Goal: Task Accomplishment & Management: Manage account settings

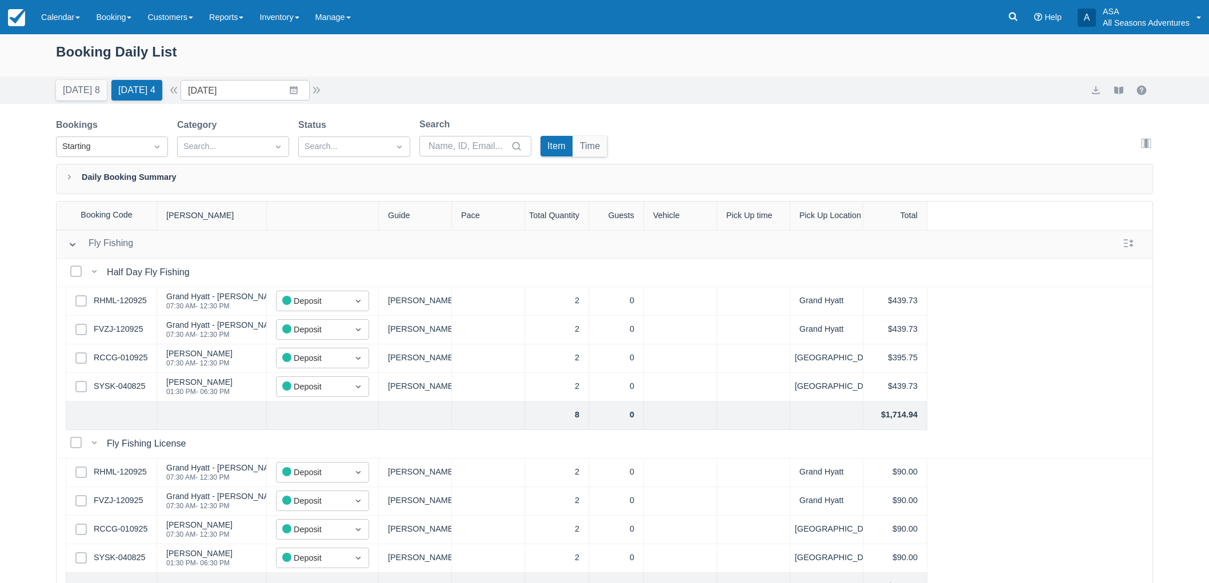
click at [77, 86] on button "[DATE] 8" at bounding box center [81, 90] width 51 height 21
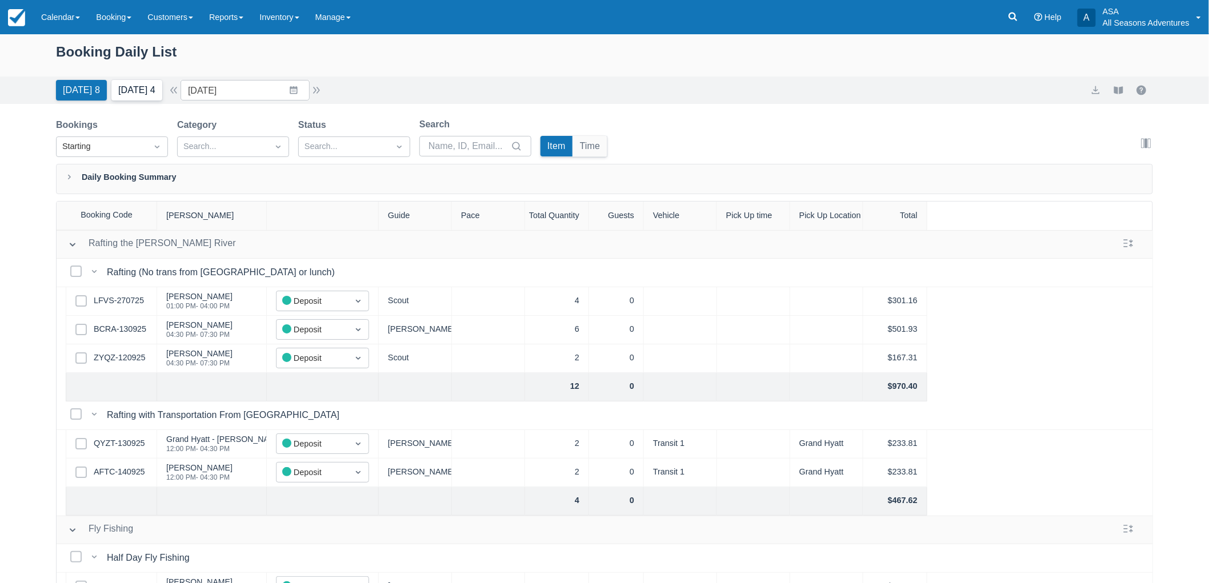
click at [151, 92] on button "Tomorrow 4" at bounding box center [136, 90] width 51 height 21
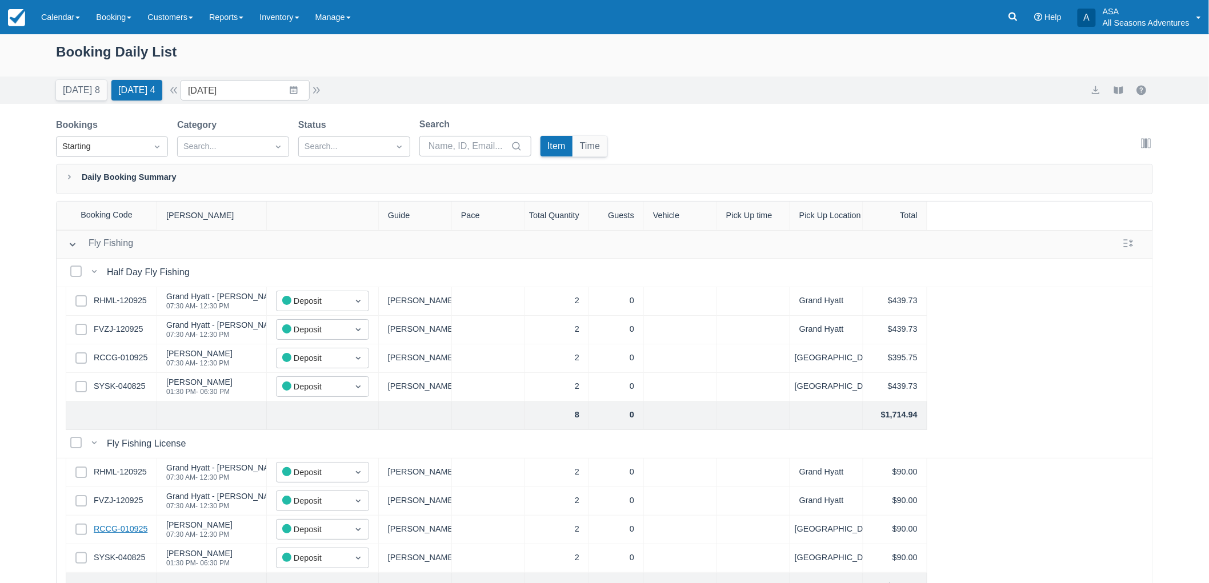
click at [129, 525] on link "RCCG-010925" at bounding box center [121, 529] width 54 height 13
click at [129, 354] on link "RCCG-010925" at bounding box center [121, 358] width 54 height 13
click at [91, 82] on button "Today 8" at bounding box center [81, 90] width 51 height 21
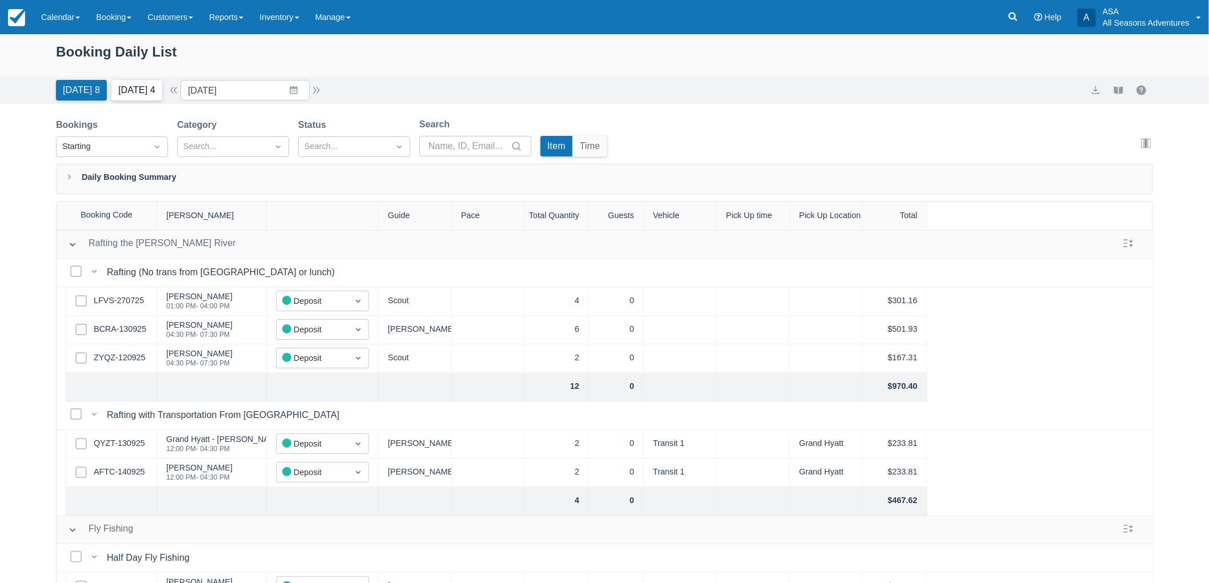
click at [159, 92] on button "Tomorrow 4" at bounding box center [136, 90] width 51 height 21
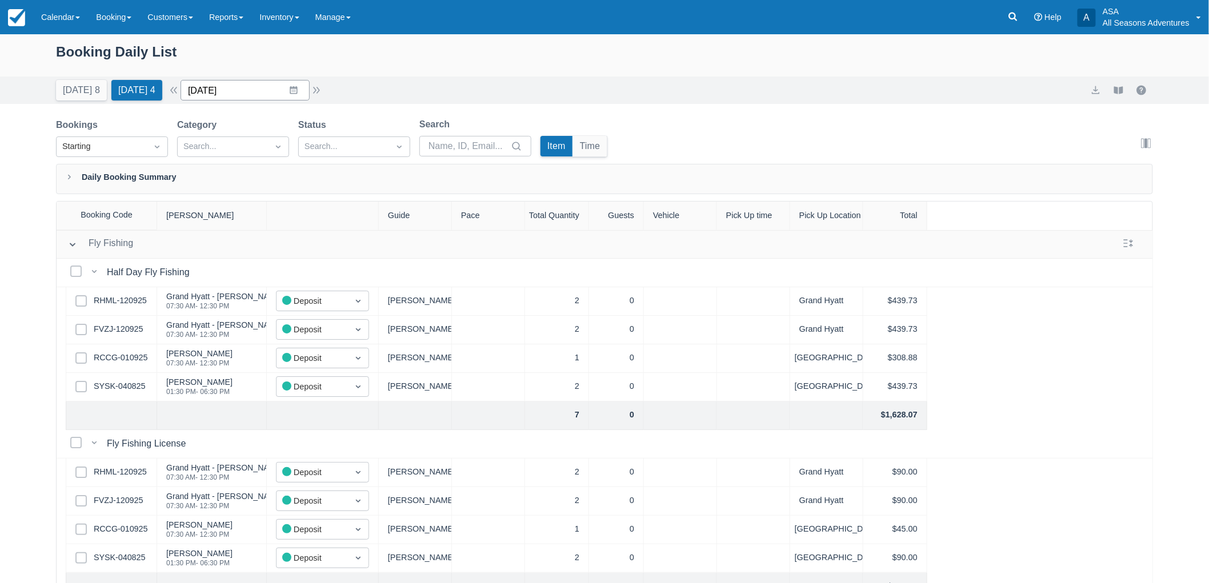
click at [293, 82] on input "09/15/25" at bounding box center [245, 90] width 129 height 21
click at [83, 94] on button "Today 8" at bounding box center [81, 90] width 51 height 21
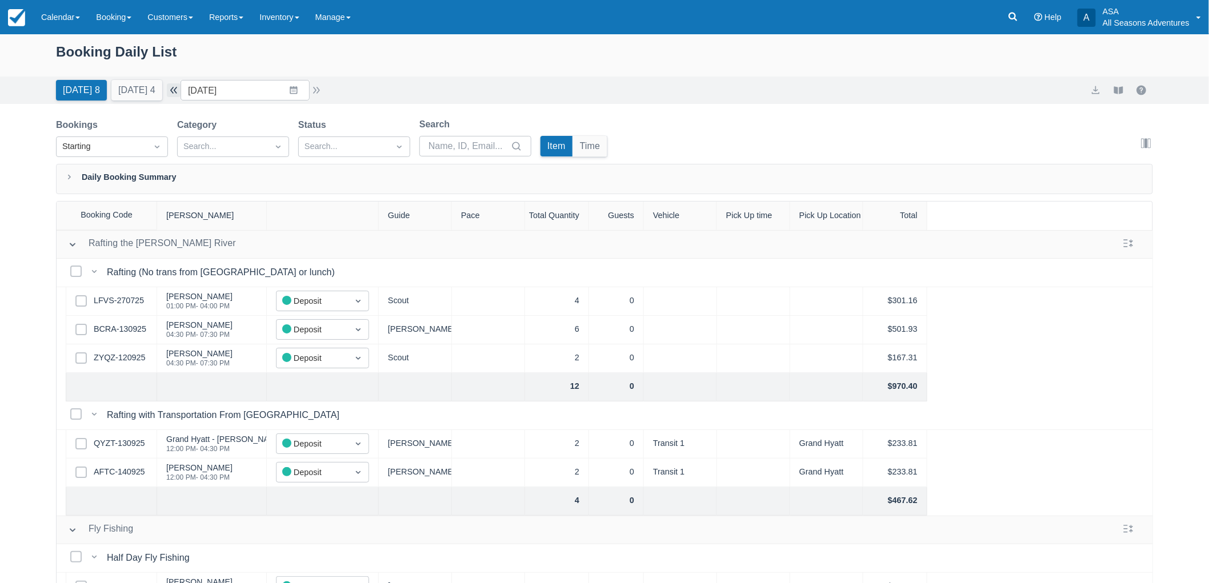
click at [181, 88] on button "button" at bounding box center [174, 90] width 14 height 14
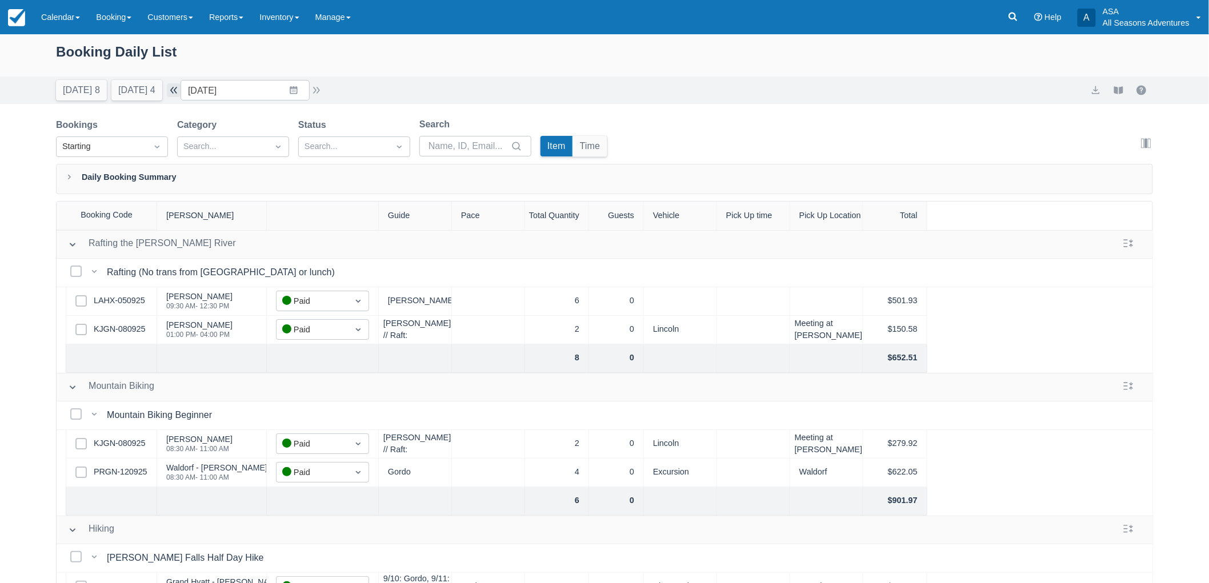
click at [181, 89] on button "button" at bounding box center [174, 90] width 14 height 14
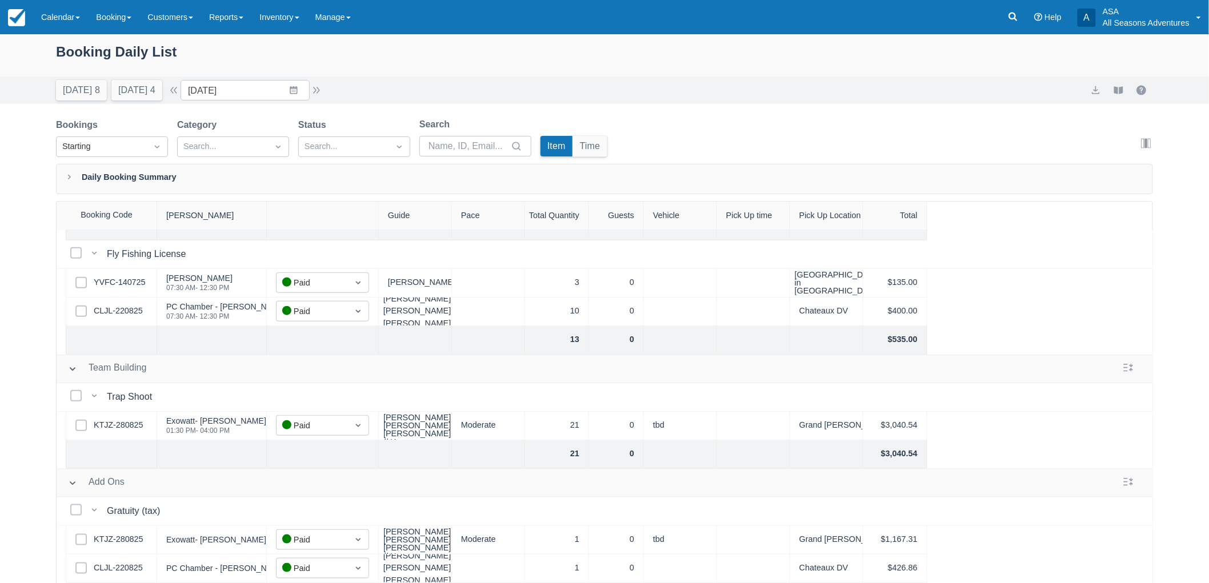
scroll to position [139, 0]
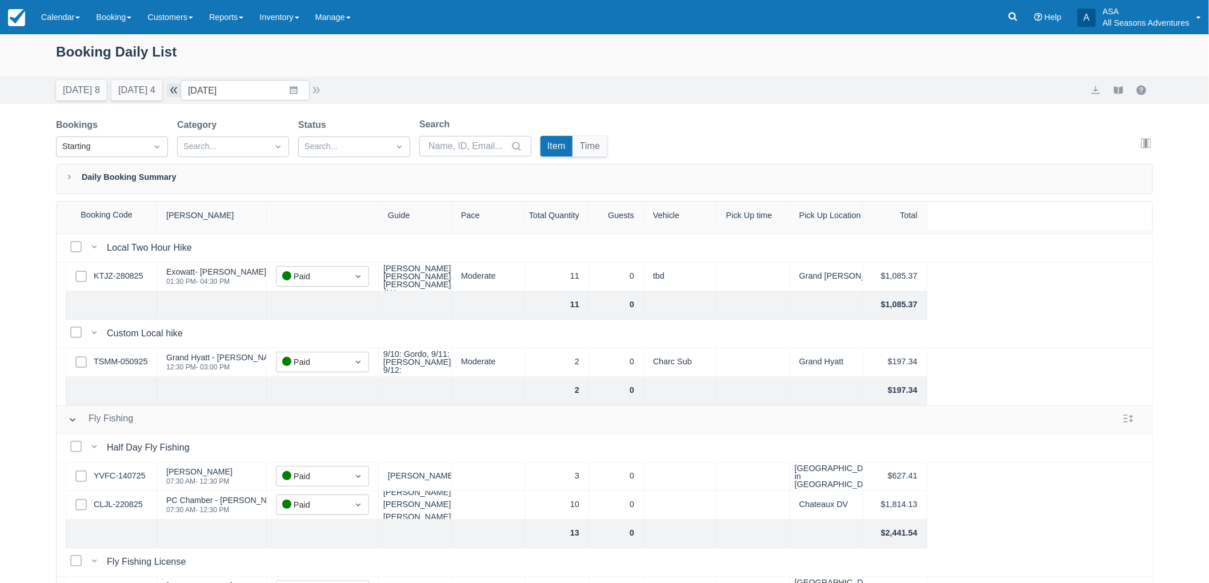
click at [181, 92] on button "button" at bounding box center [174, 90] width 14 height 14
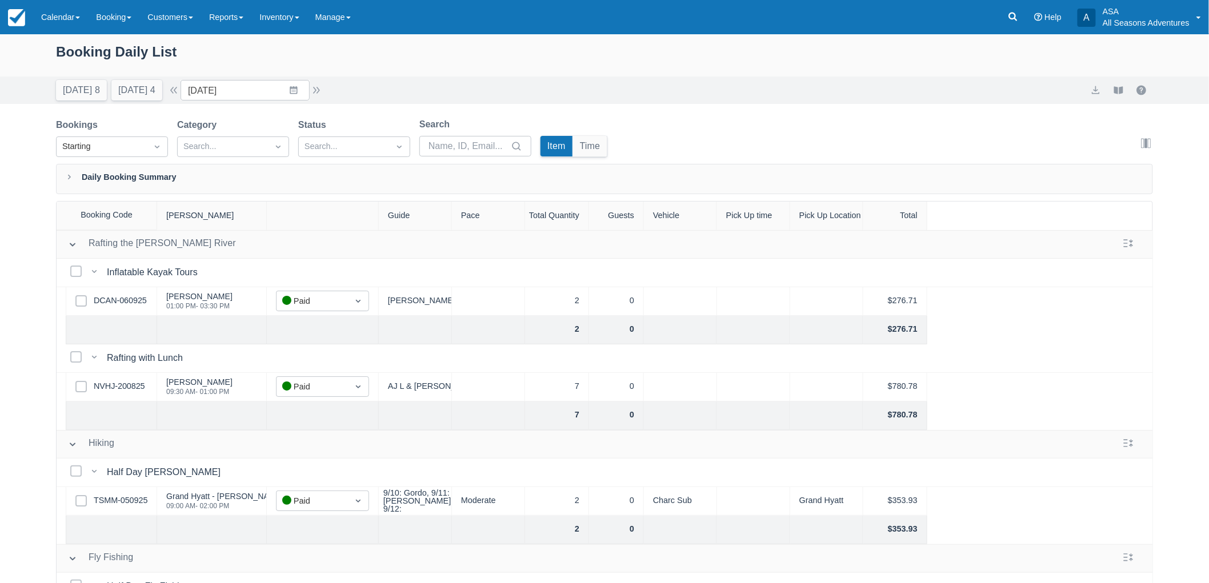
scroll to position [381, 0]
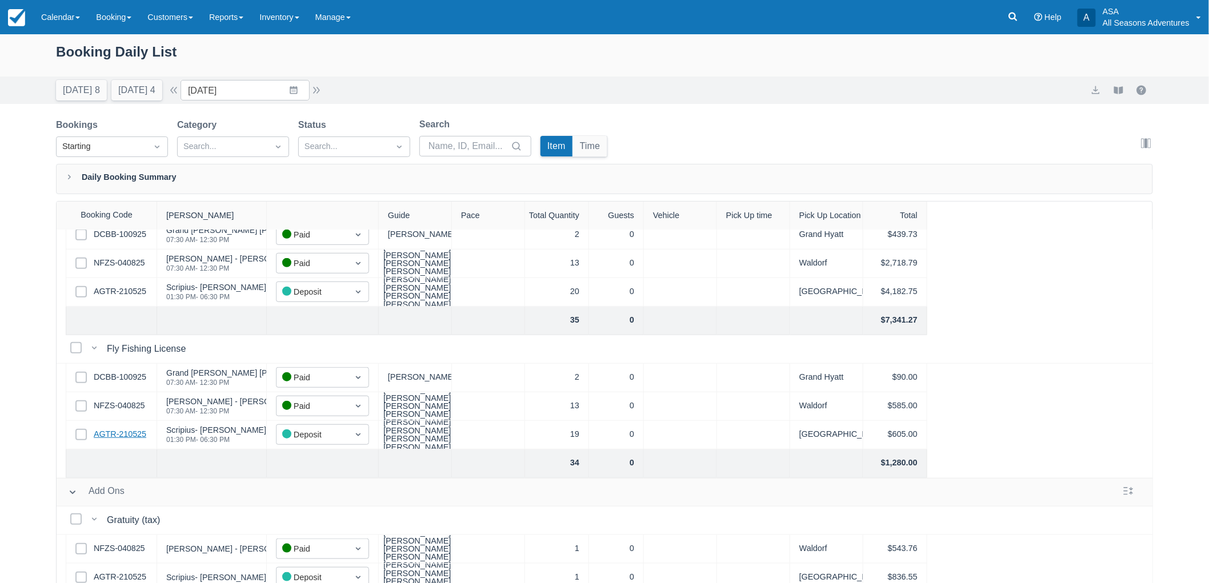
click at [115, 433] on link "AGTR-210525" at bounding box center [120, 435] width 53 height 13
click at [149, 95] on button "Tomorrow 4" at bounding box center [136, 90] width 51 height 21
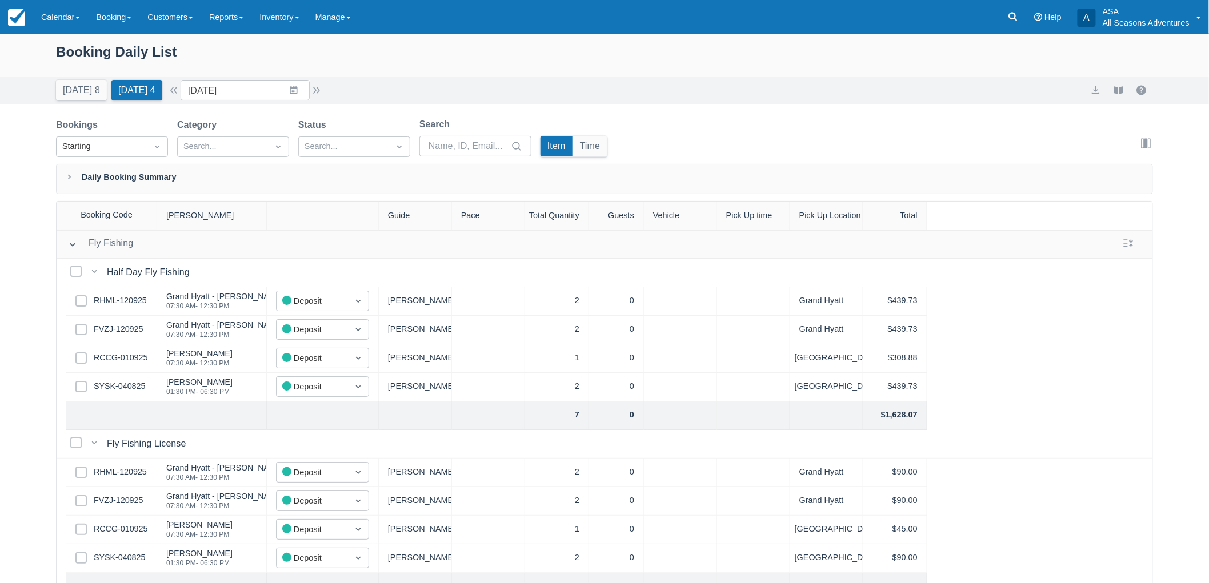
click at [79, 101] on div "Today 8 Tomorrow 4 Date 09/15/25 Navigate forward to interact with the calendar…" at bounding box center [604, 90] width 1209 height 27
click at [86, 87] on button "Today 8" at bounding box center [81, 90] width 51 height 21
type input "09/14/25"
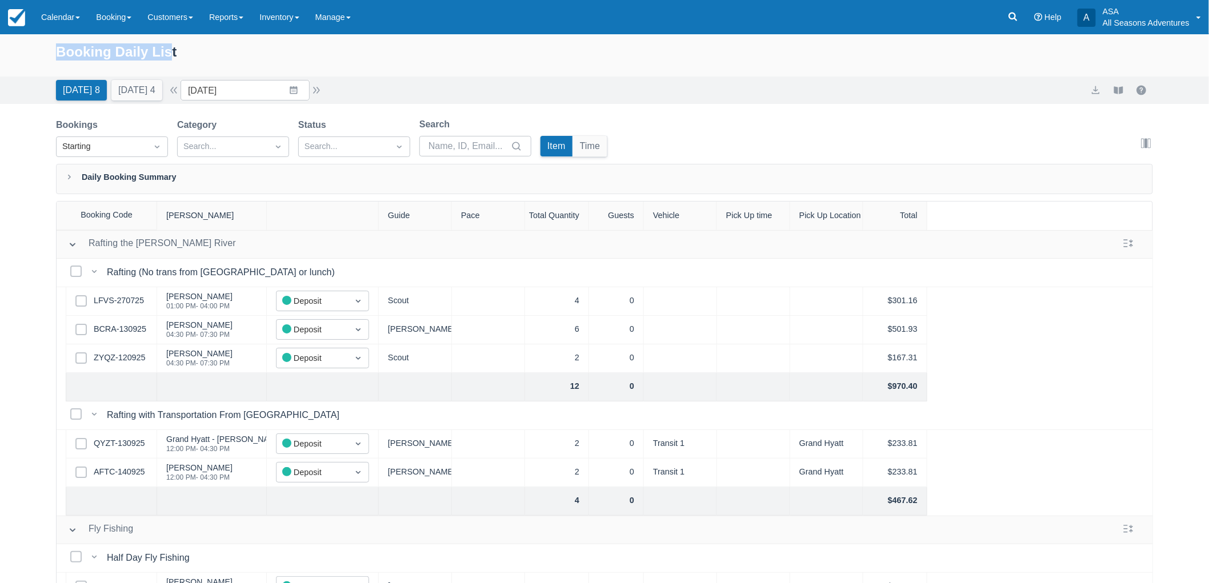
drag, startPoint x: 54, startPoint y: 49, endPoint x: 189, endPoint y: 61, distance: 136.0
click at [189, 61] on div "Booking Daily List" at bounding box center [604, 55] width 1209 height 42
click at [204, 53] on div "Booking Daily List" at bounding box center [604, 57] width 1097 height 33
click at [180, 41] on div "Booking Daily List" at bounding box center [604, 57] width 1097 height 33
click at [179, 52] on div "Booking Daily List" at bounding box center [604, 57] width 1097 height 33
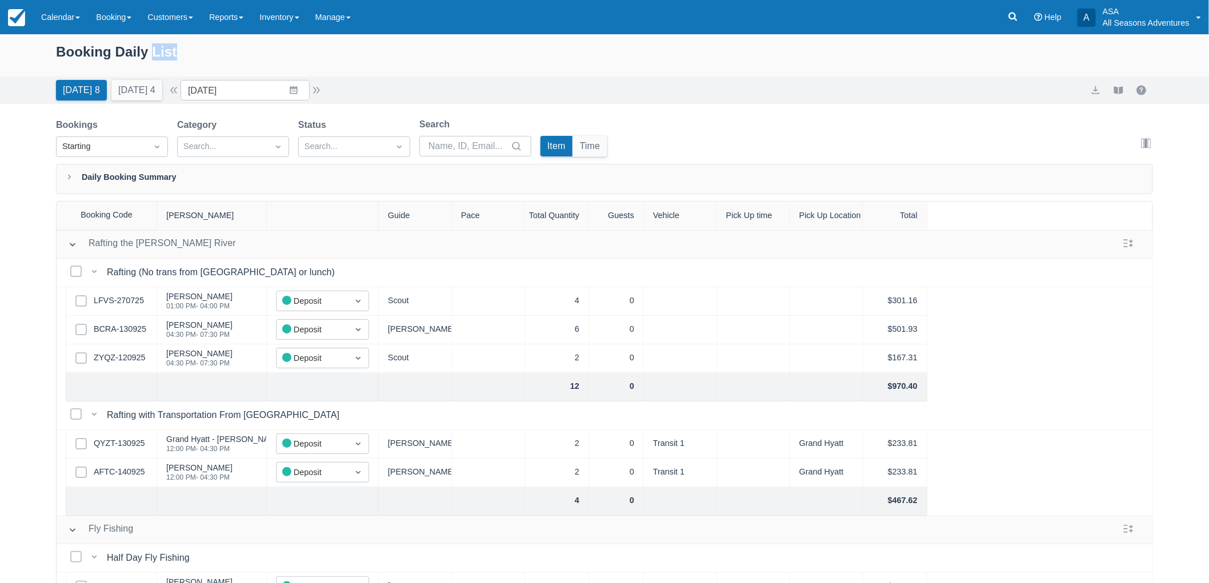
click at [179, 52] on div "Booking Daily List" at bounding box center [604, 57] width 1097 height 33
click at [163, 50] on div "Booking Daily List" at bounding box center [604, 57] width 1097 height 33
drag, startPoint x: 53, startPoint y: 49, endPoint x: 191, endPoint y: 65, distance: 139.2
click at [191, 65] on div "Booking Daily List" at bounding box center [604, 55] width 1209 height 42
click at [186, 62] on div "Booking Daily List" at bounding box center [604, 57] width 1097 height 33
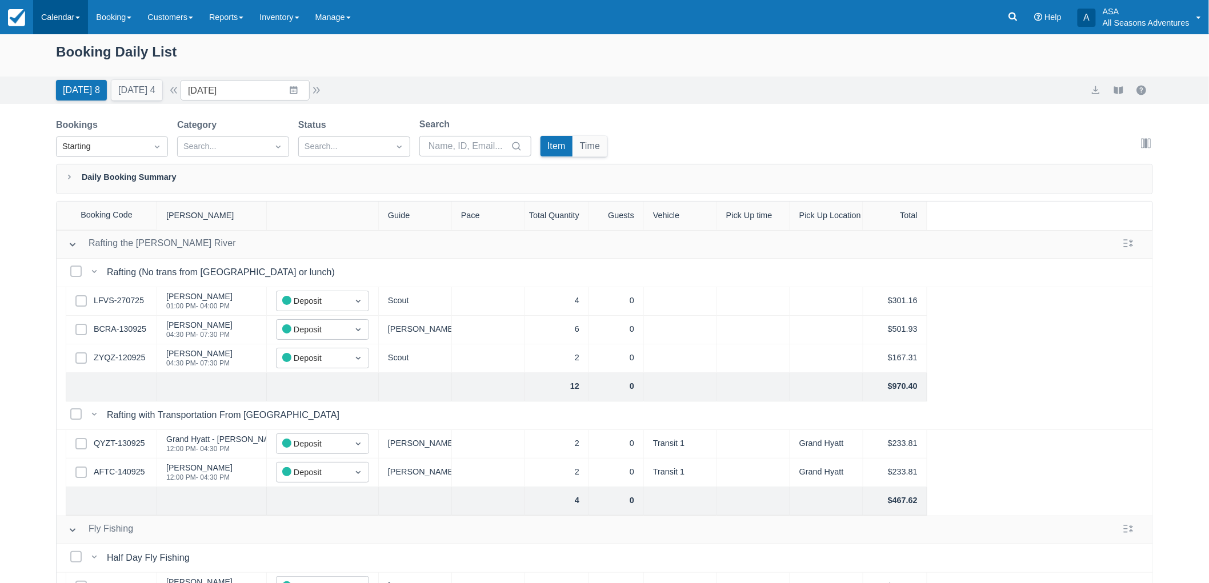
drag, startPoint x: 200, startPoint y: 54, endPoint x: 60, endPoint y: 33, distance: 141.5
click at [60, 33] on body "Menu Calendar Customer Inventory Month Week Day Booking Daily Manifest Daily Li…" at bounding box center [604, 291] width 1209 height 583
click at [56, 46] on div "Booking Daily List" at bounding box center [604, 57] width 1097 height 33
drag, startPoint x: 54, startPoint y: 46, endPoint x: 155, endPoint y: 48, distance: 101.2
click at [155, 48] on div "Booking Daily List" at bounding box center [604, 55] width 1209 height 42
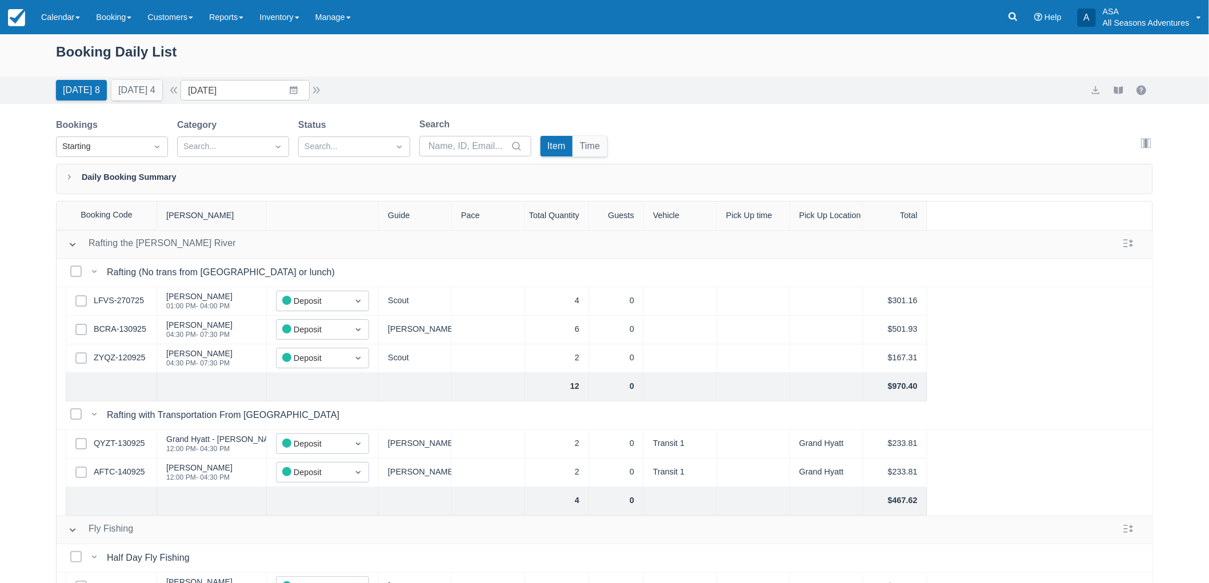
click at [162, 49] on div "Booking Daily List" at bounding box center [604, 57] width 1097 height 33
drag, startPoint x: 206, startPoint y: 47, endPoint x: 31, endPoint y: 59, distance: 175.8
click at [31, 59] on div "Booking Daily List" at bounding box center [604, 55] width 1209 height 42
click at [34, 63] on div "Booking Daily List" at bounding box center [604, 55] width 1209 height 42
drag, startPoint x: 58, startPoint y: 43, endPoint x: 193, endPoint y: 42, distance: 134.3
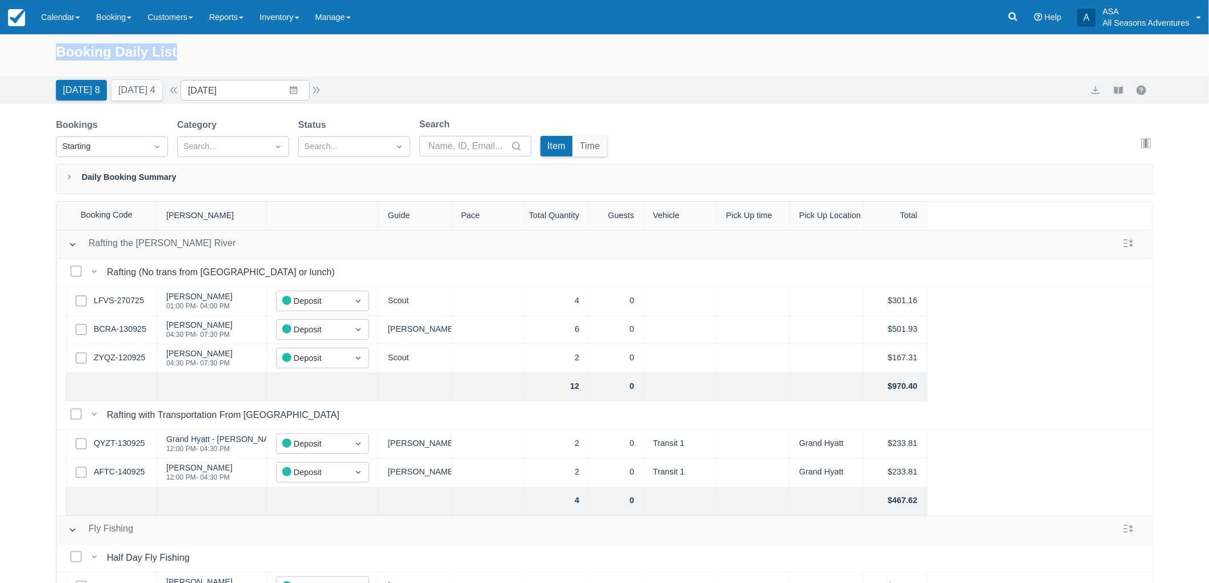
click at [193, 42] on div "Booking Daily List" at bounding box center [604, 57] width 1097 height 33
click at [199, 46] on div "Booking Daily List" at bounding box center [604, 57] width 1097 height 33
click at [107, 43] on div "Booking Daily List" at bounding box center [604, 57] width 1097 height 33
click at [132, 59] on div "Booking Daily List" at bounding box center [604, 57] width 1097 height 33
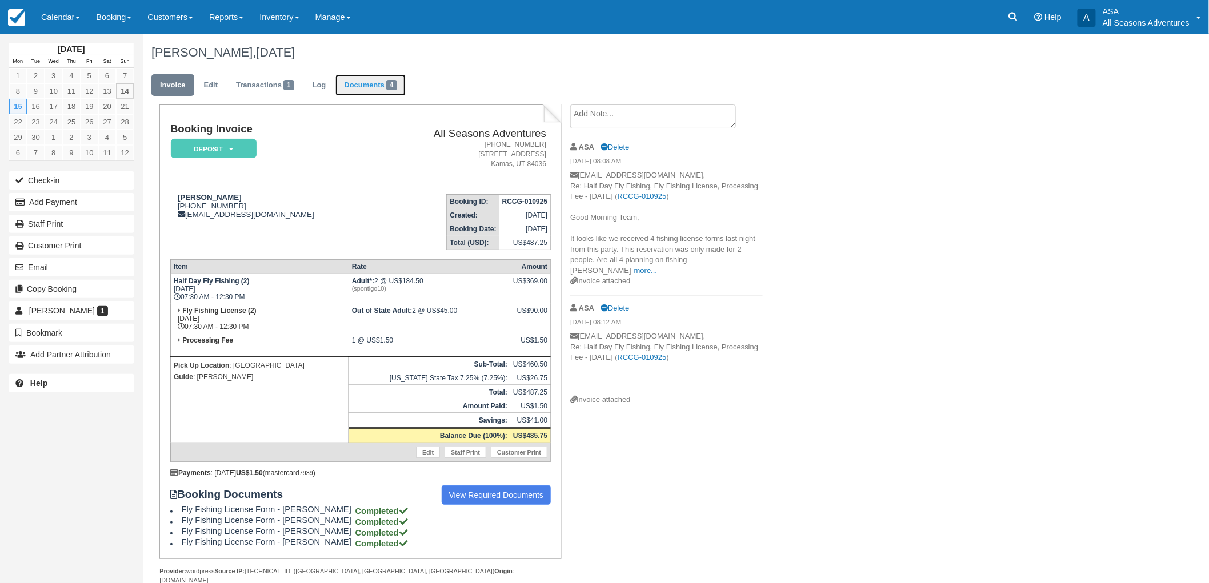
click at [357, 77] on link "Documents 4" at bounding box center [370, 85] width 70 height 22
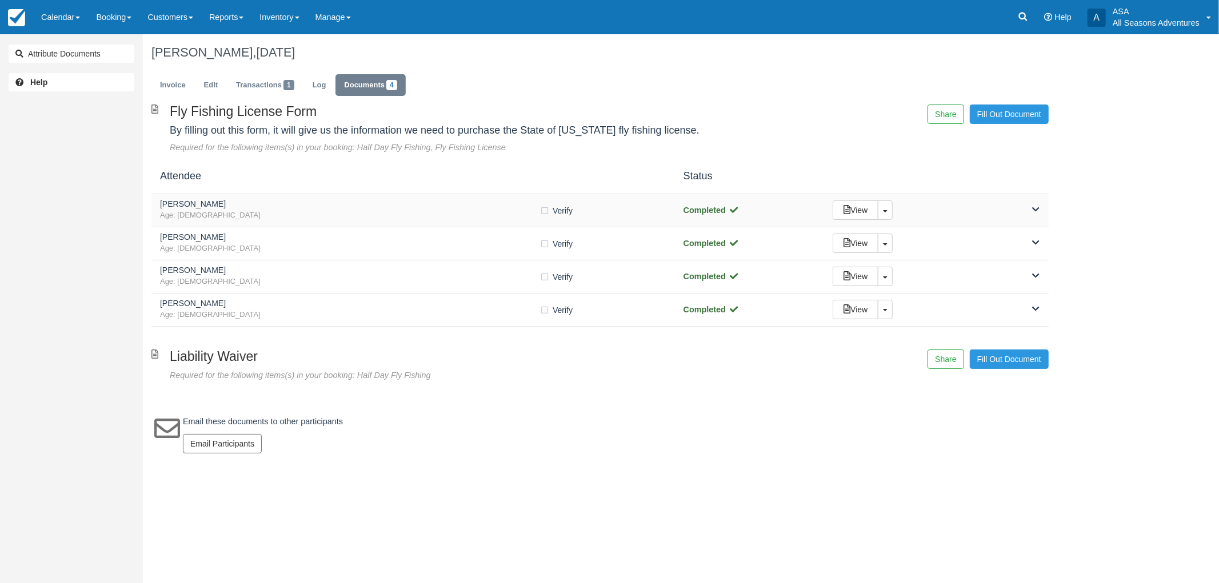
click at [323, 209] on div "Marangelly Cruz Age: 55" at bounding box center [349, 210] width 379 height 21
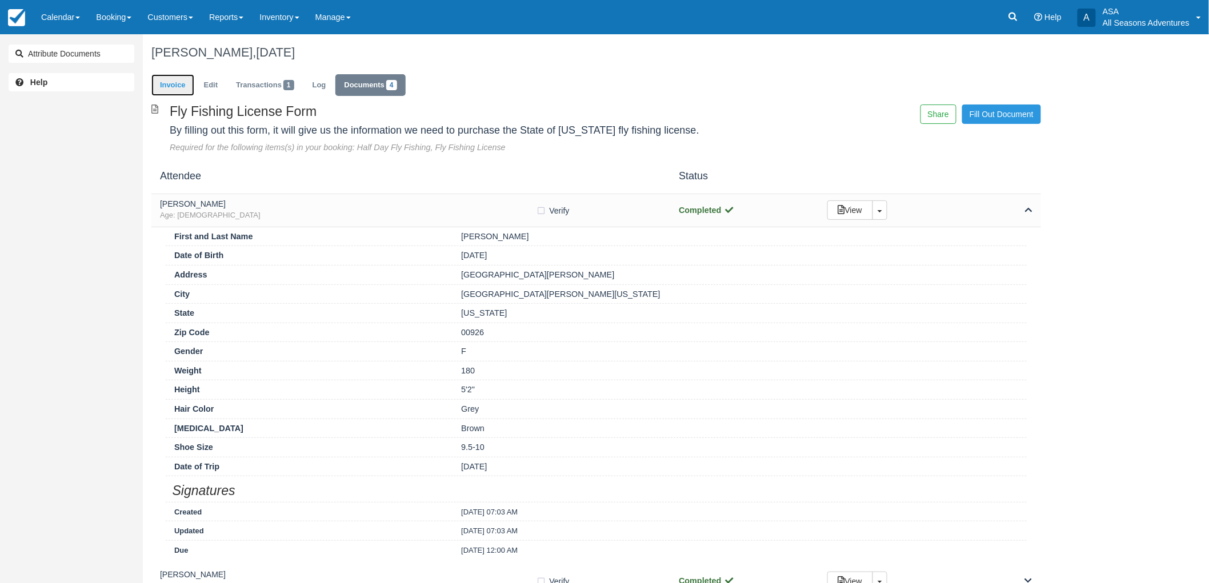
click at [163, 81] on link "Invoice" at bounding box center [172, 85] width 43 height 22
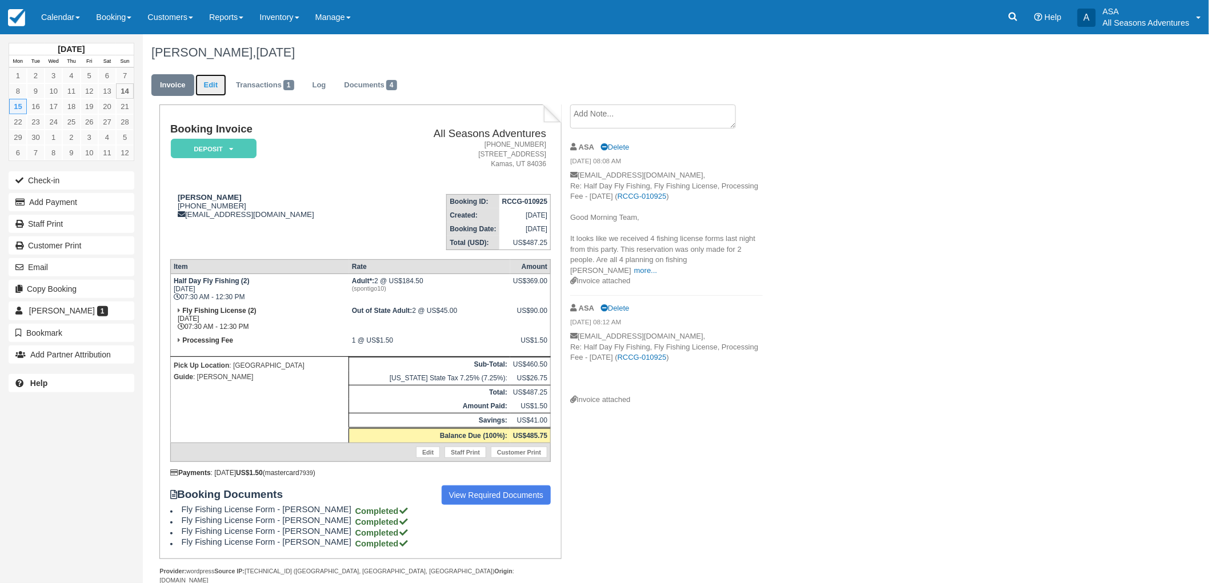
click at [217, 86] on link "Edit" at bounding box center [210, 85] width 31 height 22
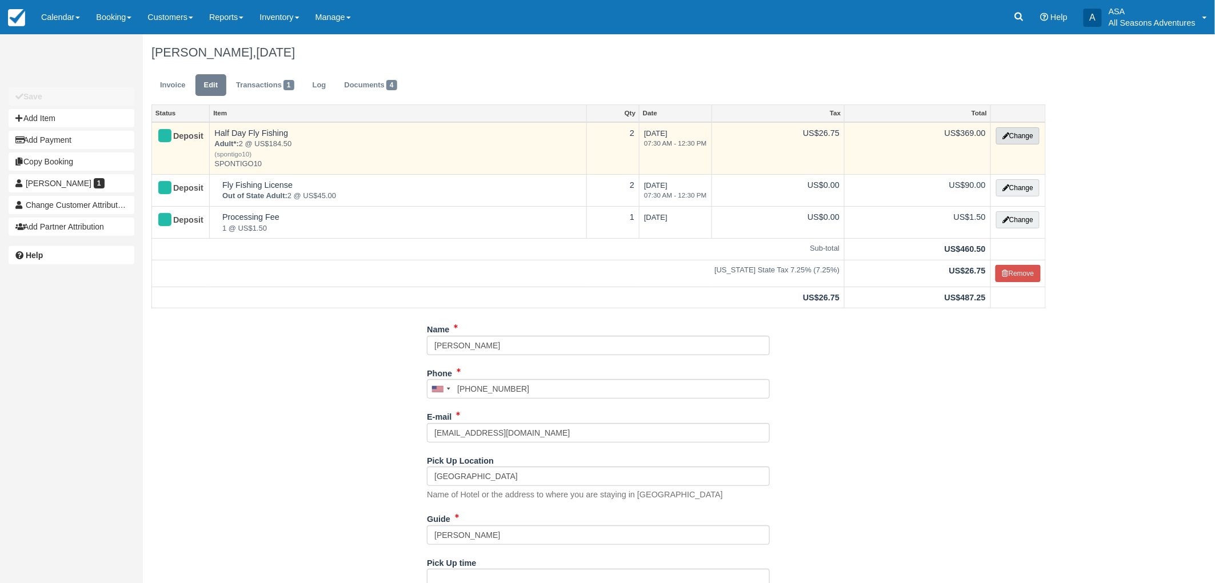
click at [1016, 138] on button "Change" at bounding box center [1017, 135] width 43 height 17
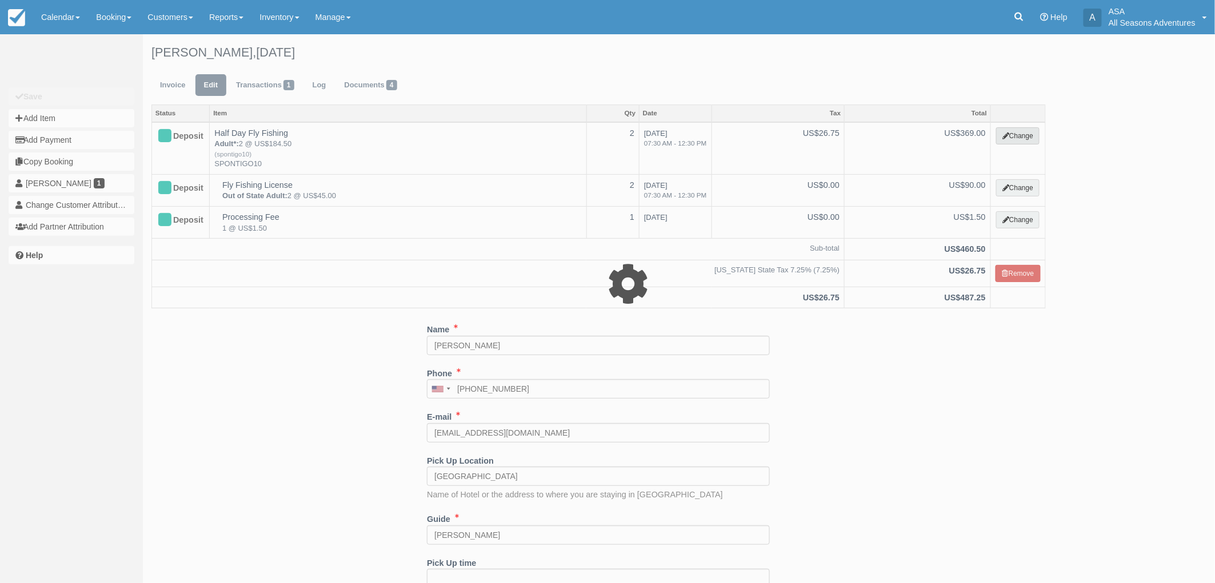
select select "8"
type input "369.00"
type input "SPONTIGO10"
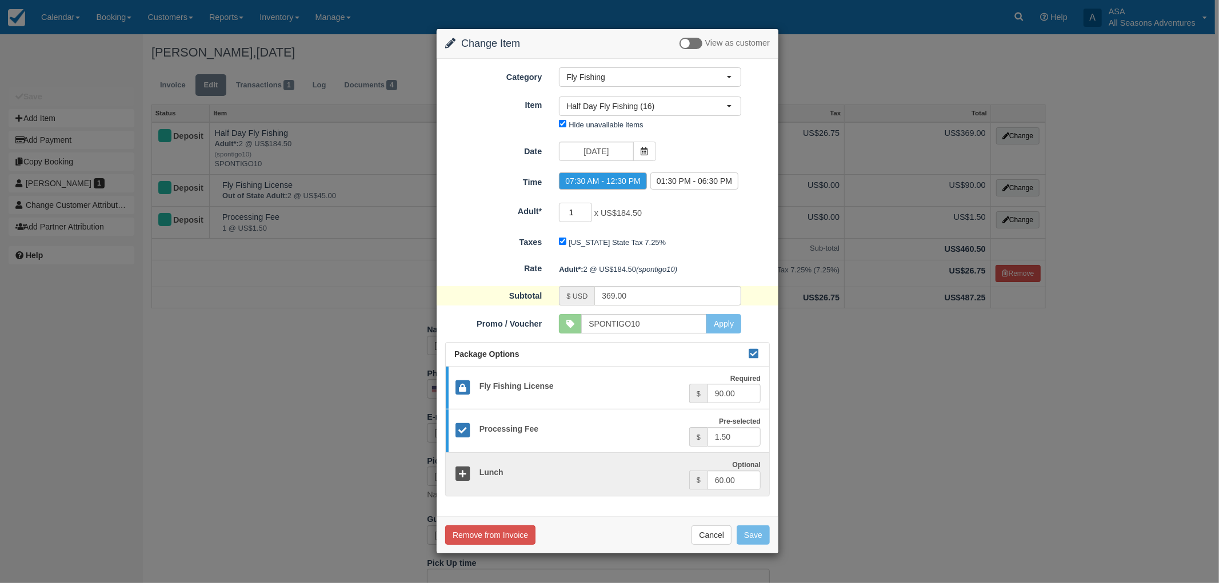
type input "1"
click at [587, 213] on input "1" at bounding box center [575, 212] width 33 height 19
type input "288.00"
click at [750, 530] on button "Save" at bounding box center [753, 535] width 33 height 19
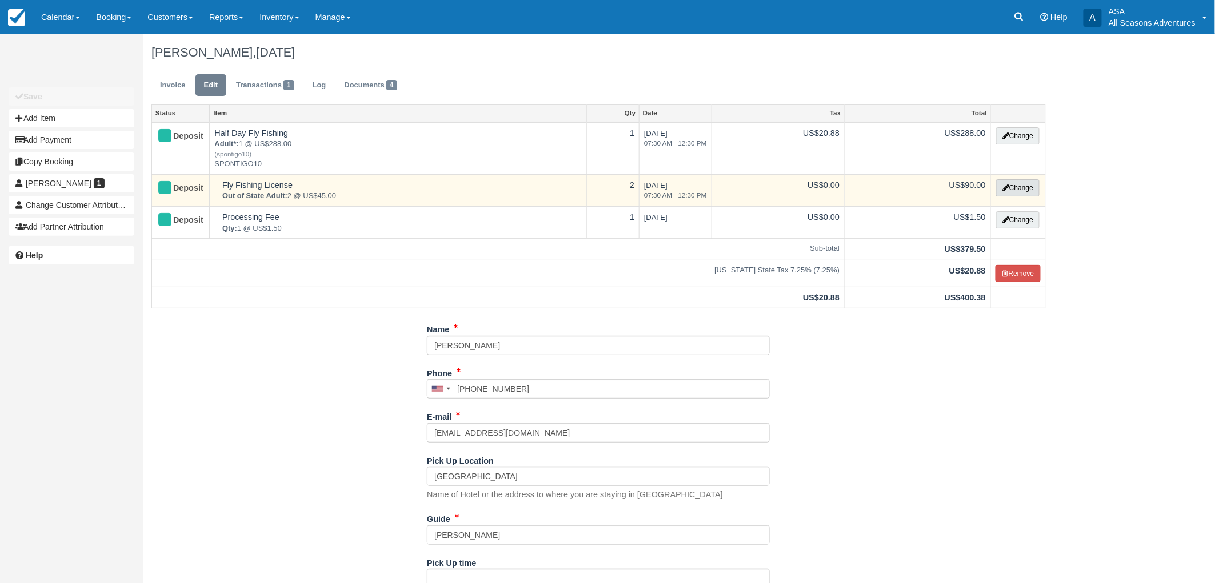
click at [1011, 187] on button "Change" at bounding box center [1017, 187] width 43 height 17
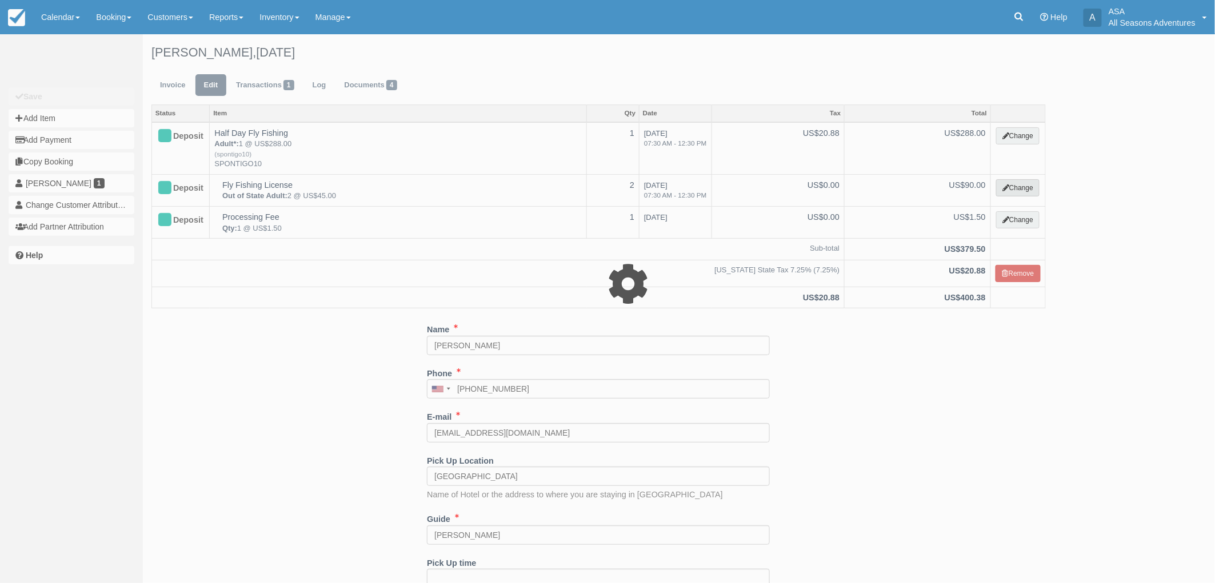
select select "8"
type input "90.00"
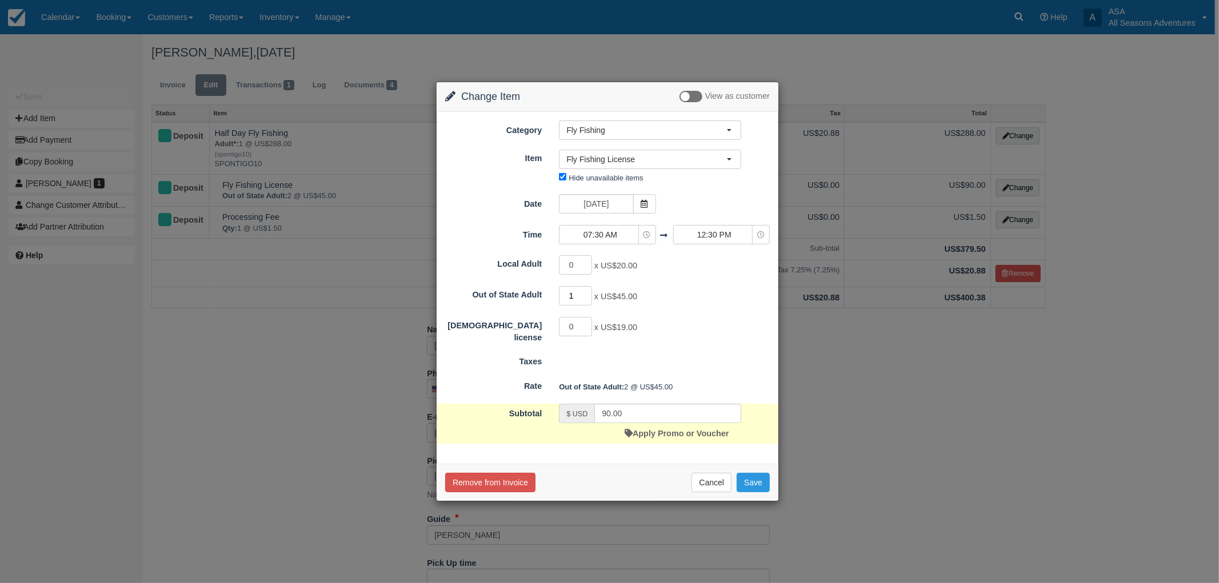
type input "1"
click at [586, 300] on input "1" at bounding box center [575, 295] width 33 height 19
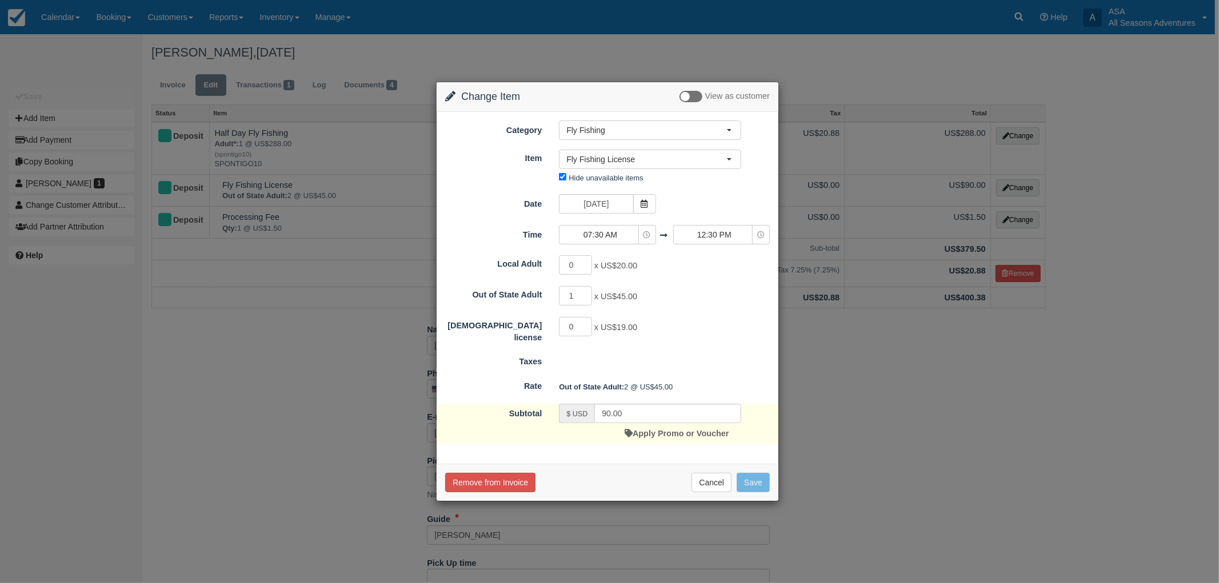
type input "45.00"
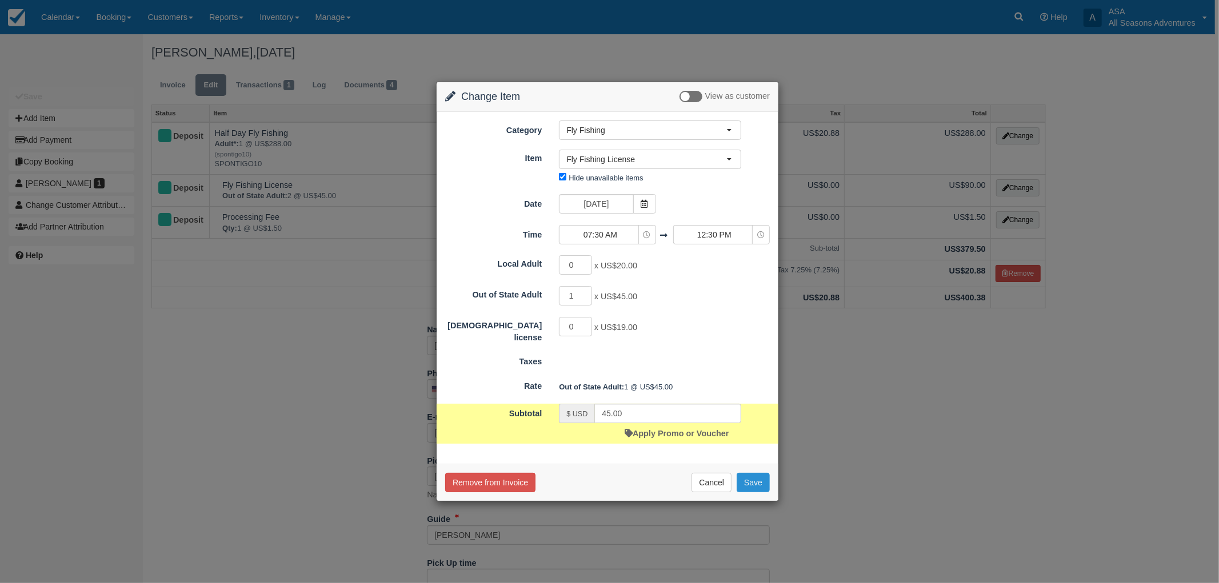
click at [754, 487] on button "Save" at bounding box center [753, 482] width 33 height 19
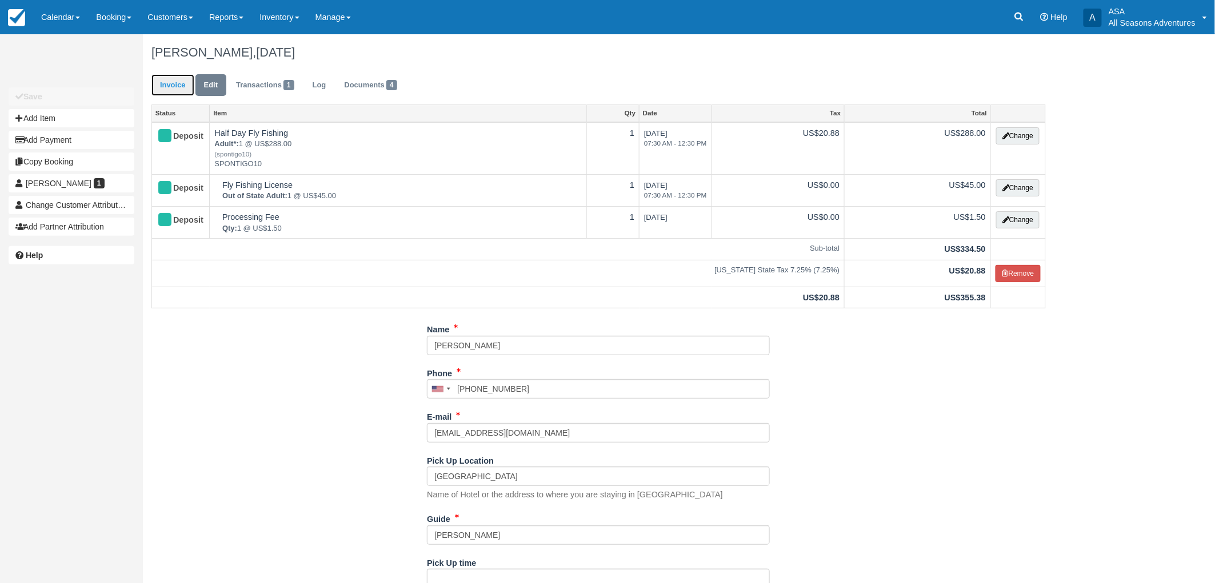
click at [169, 95] on link "Invoice" at bounding box center [172, 85] width 43 height 22
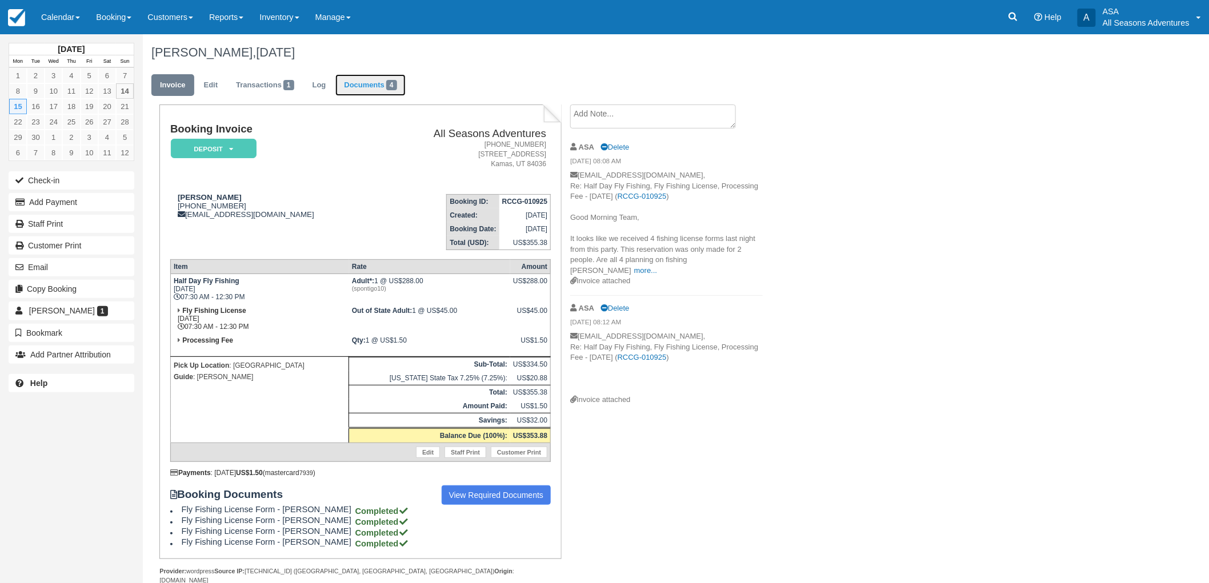
click at [372, 84] on link "Documents 4" at bounding box center [370, 85] width 70 height 22
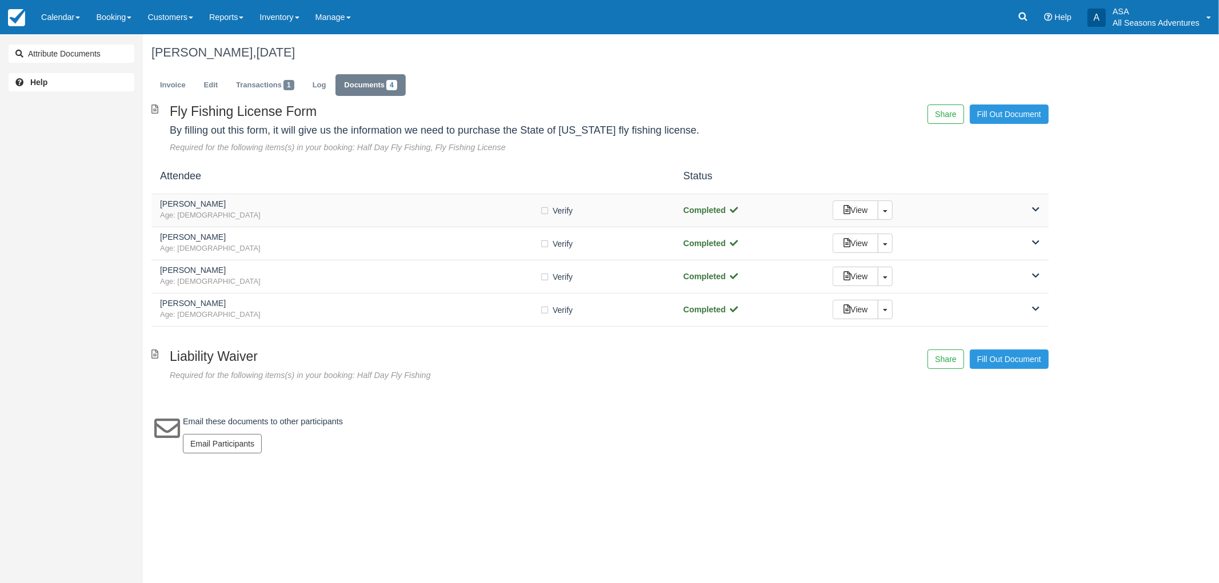
click at [242, 205] on h5 "[PERSON_NAME]" at bounding box center [349, 204] width 379 height 9
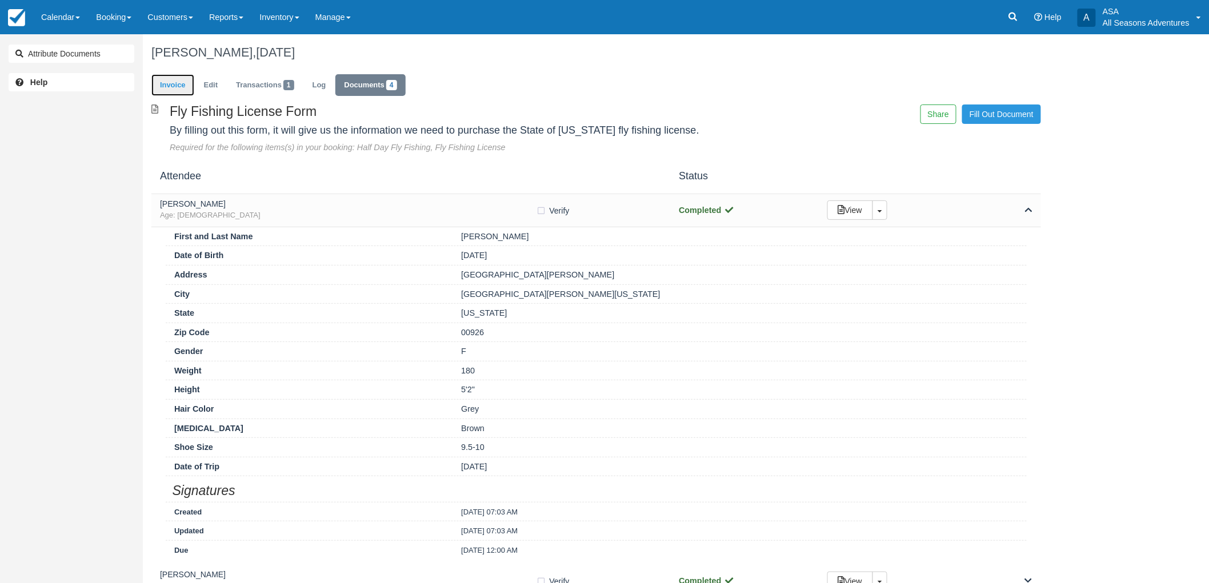
click at [176, 93] on link "Invoice" at bounding box center [172, 85] width 43 height 22
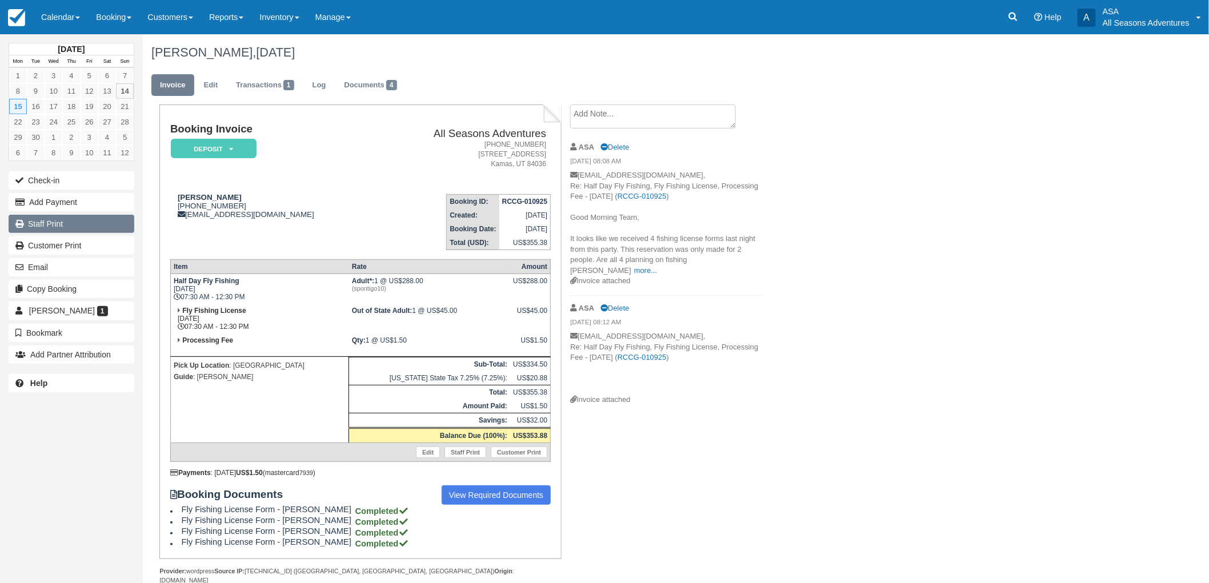
click at [39, 218] on link "Staff Print" at bounding box center [72, 224] width 126 height 18
click at [374, 79] on link "Documents 4" at bounding box center [370, 85] width 70 height 22
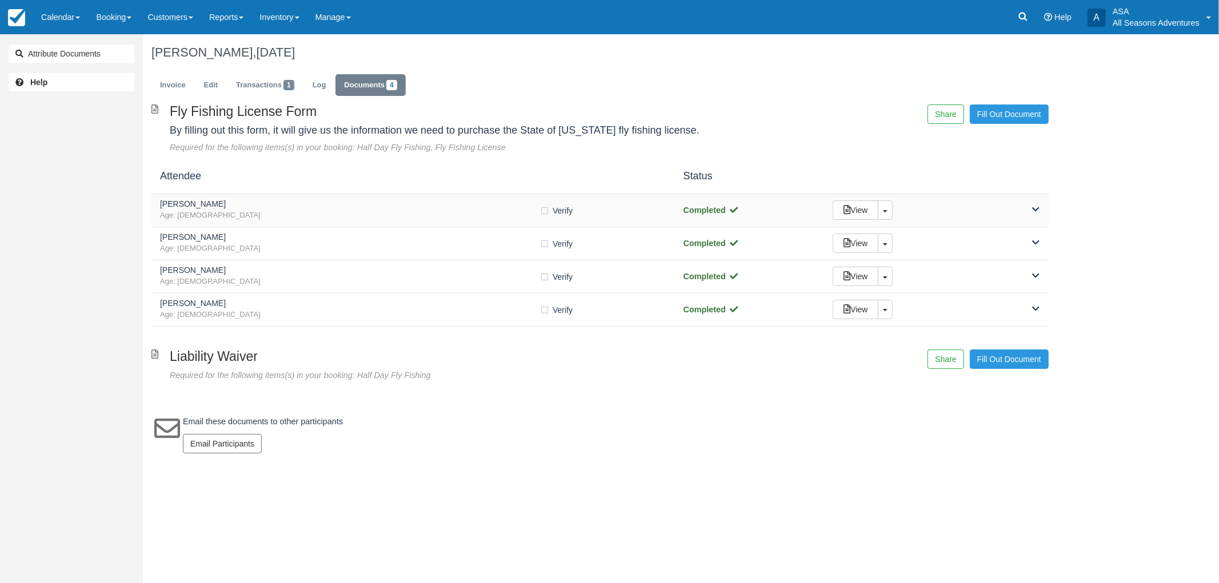
click at [341, 211] on span "Age: 55" at bounding box center [349, 215] width 379 height 11
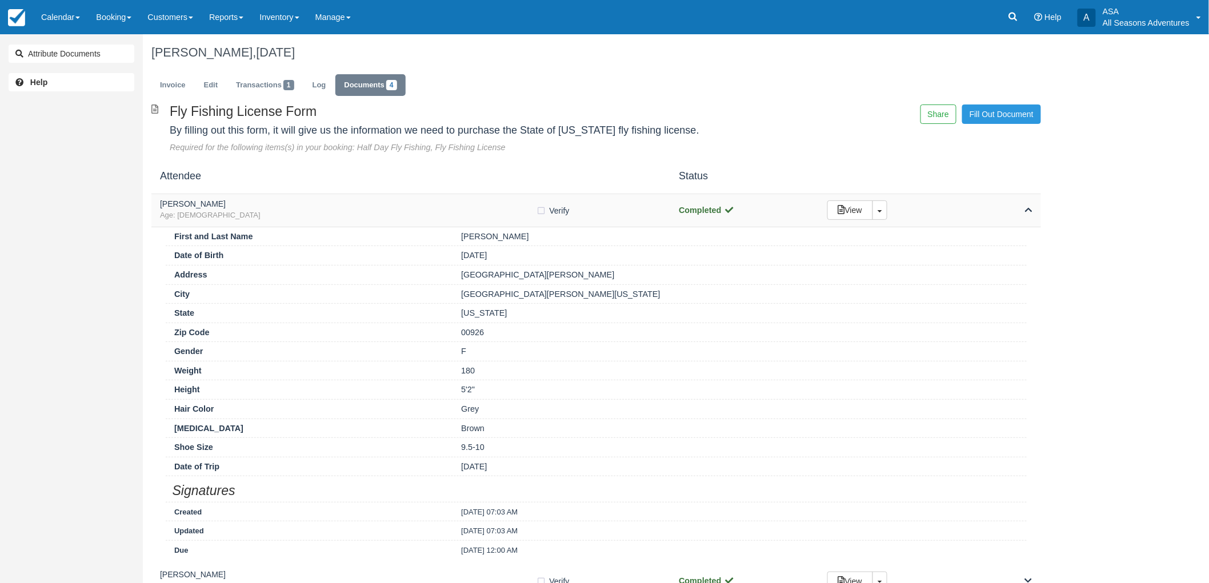
click at [341, 211] on span "Age: 55" at bounding box center [348, 215] width 377 height 11
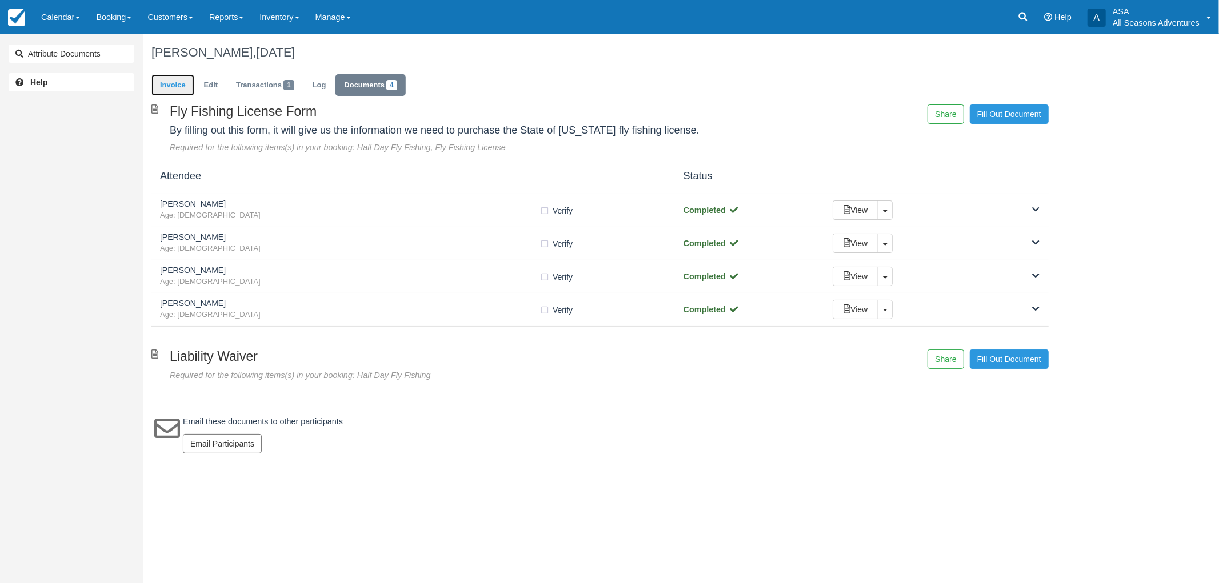
click at [175, 78] on link "Invoice" at bounding box center [172, 85] width 43 height 22
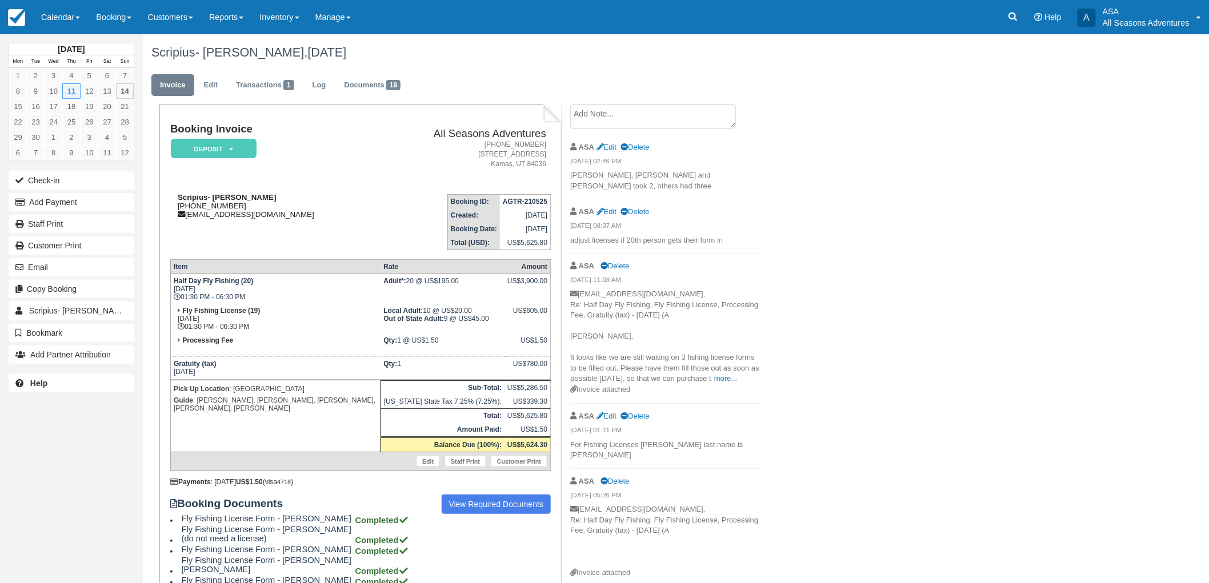
drag, startPoint x: 250, startPoint y: 206, endPoint x: 185, endPoint y: 206, distance: 65.1
click at [185, 206] on div "Scripius- [PERSON_NAME] [PHONE_NUMBER] [EMAIL_ADDRESS][DOMAIN_NAME]" at bounding box center [273, 206] width 206 height 26
copy div "[PHONE_NUMBER]"
click at [247, 242] on td "Scripius- [PERSON_NAME] [PHONE_NUMBER] [EMAIL_ADDRESS][DOMAIN_NAME]" at bounding box center [273, 217] width 206 height 65
